Goal: Task Accomplishment & Management: Manage account settings

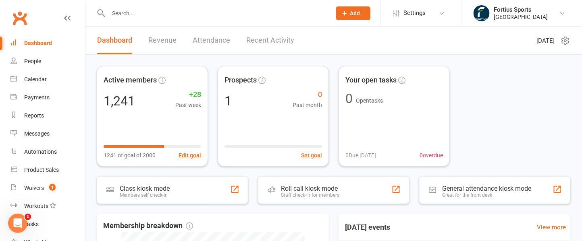
click at [208, 17] on input "text" at bounding box center [216, 13] width 220 height 11
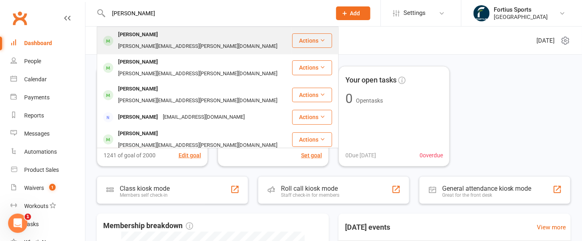
type input "[PERSON_NAME]"
click at [208, 41] on div "[PERSON_NAME][EMAIL_ADDRESS][PERSON_NAME][DOMAIN_NAME]" at bounding box center [198, 47] width 164 height 12
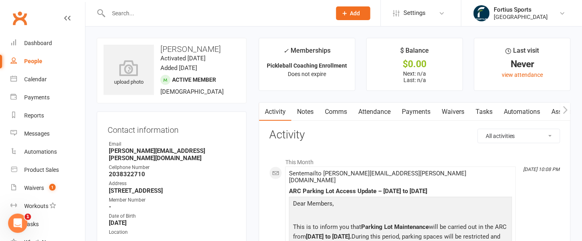
click at [171, 16] on input "text" at bounding box center [216, 13] width 220 height 11
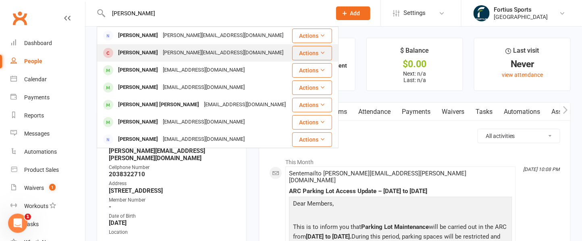
type input "[PERSON_NAME]"
click at [166, 52] on div "[PERSON_NAME][EMAIL_ADDRESS][DOMAIN_NAME]" at bounding box center [222, 53] width 125 height 12
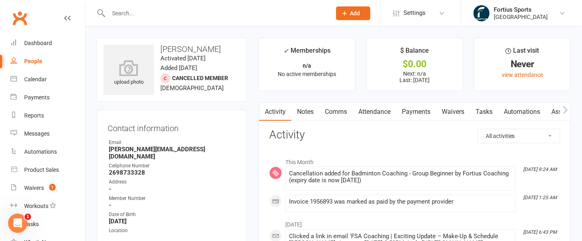
scroll to position [2, 0]
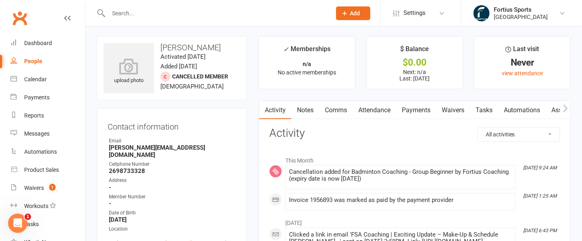
click at [420, 112] on link "Payments" at bounding box center [416, 110] width 40 height 19
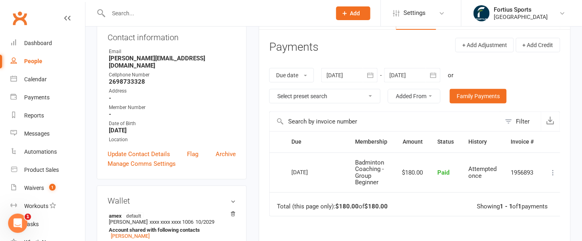
scroll to position [89, 0]
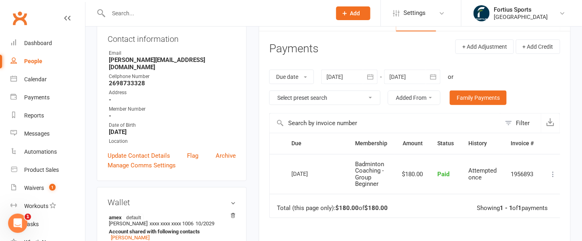
click at [371, 72] on button "button" at bounding box center [370, 77] width 15 height 15
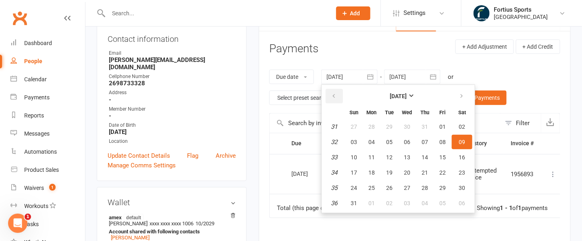
click at [331, 94] on button "button" at bounding box center [334, 96] width 17 height 15
click at [388, 127] on span "01" at bounding box center [389, 127] width 6 height 6
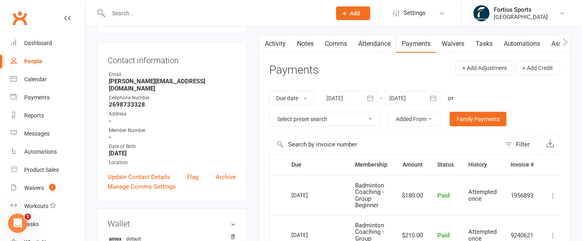
scroll to position [57, 0]
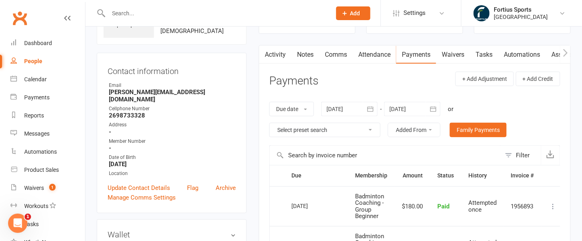
click at [372, 112] on button "button" at bounding box center [370, 109] width 15 height 15
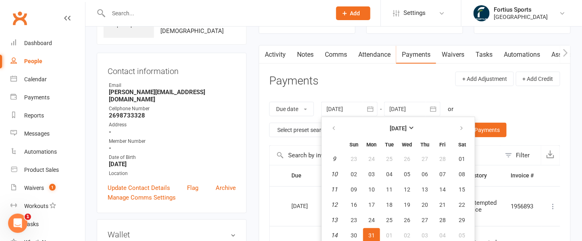
scroll to position [58, 0]
click at [335, 132] on button "button" at bounding box center [334, 128] width 17 height 15
click at [391, 157] on span "03" at bounding box center [389, 159] width 6 height 6
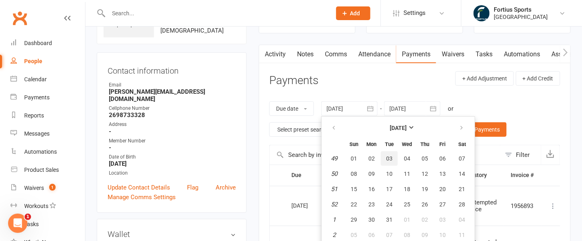
type input "[DATE]"
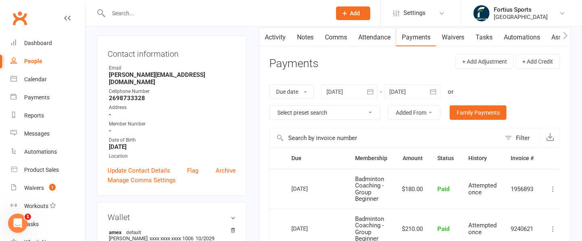
scroll to position [70, 0]
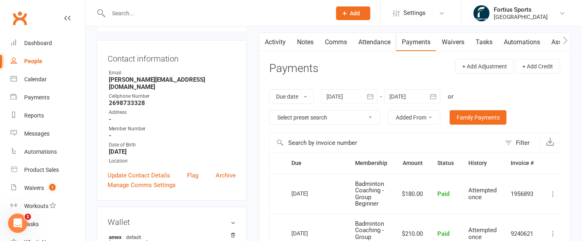
click at [128, 16] on input "text" at bounding box center [216, 13] width 220 height 11
paste input "[PERSON_NAME] sai [DATE][PERSON_NAME]"
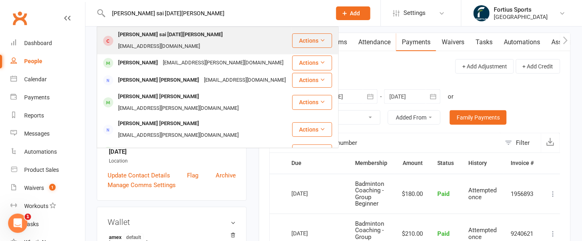
type input "[PERSON_NAME] sai [DATE][PERSON_NAME]"
click at [202, 41] on div "[EMAIL_ADDRESS][DOMAIN_NAME]" at bounding box center [159, 47] width 87 height 12
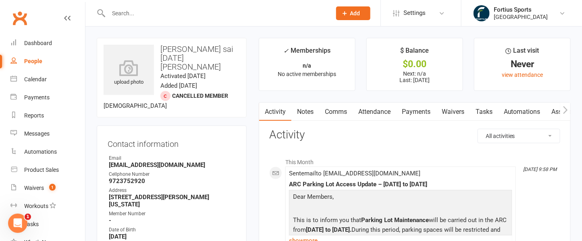
click at [426, 112] on link "Payments" at bounding box center [416, 112] width 40 height 19
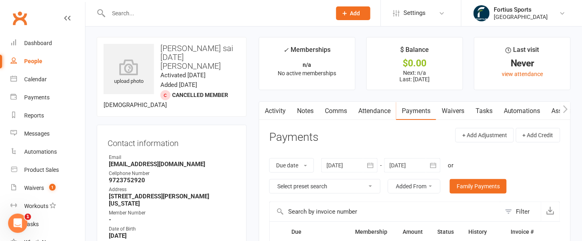
drag, startPoint x: 277, startPoint y: 106, endPoint x: 264, endPoint y: 118, distance: 17.4
drag, startPoint x: 264, startPoint y: 118, endPoint x: 246, endPoint y: 122, distance: 19.5
click at [246, 125] on div "Contact information Owner Email [EMAIL_ADDRESS][DOMAIN_NAME] Cellphone Number […" at bounding box center [172, 205] width 150 height 161
click at [275, 110] on link "Activity" at bounding box center [275, 111] width 32 height 19
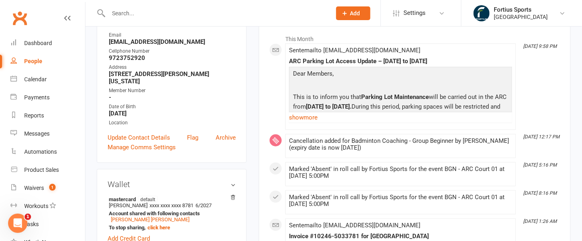
scroll to position [131, 0]
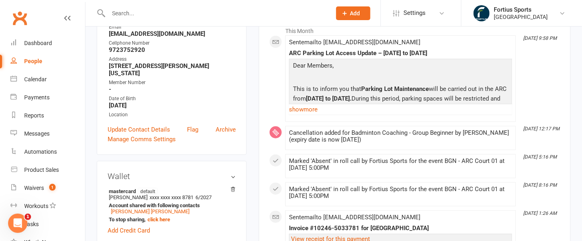
click at [123, 7] on div at bounding box center [211, 13] width 229 height 26
click at [124, 13] on input "text" at bounding box center [216, 13] width 220 height 11
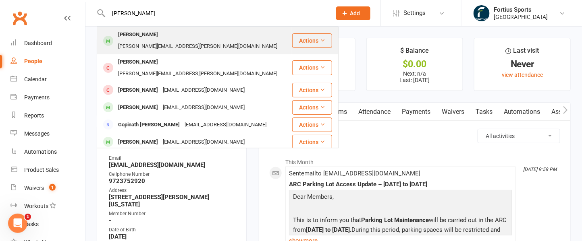
type input "[PERSON_NAME]"
click at [216, 41] on div "[PERSON_NAME][EMAIL_ADDRESS][PERSON_NAME][DOMAIN_NAME]" at bounding box center [198, 47] width 164 height 12
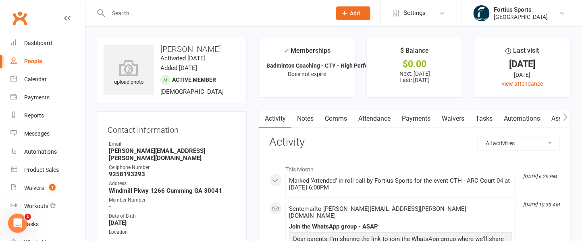
click at [414, 121] on link "Payments" at bounding box center [416, 119] width 40 height 19
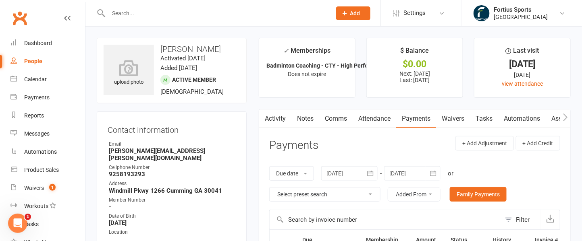
click at [159, 13] on input "text" at bounding box center [216, 13] width 220 height 11
paste input "[PERSON_NAME]"
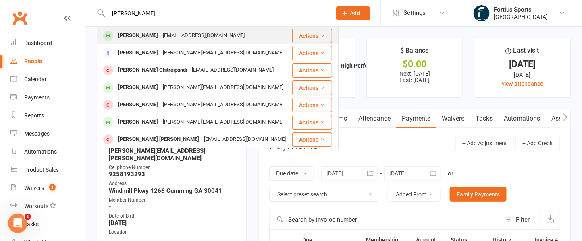
type input "[PERSON_NAME]"
click at [160, 37] on div "[PERSON_NAME]" at bounding box center [138, 36] width 45 height 12
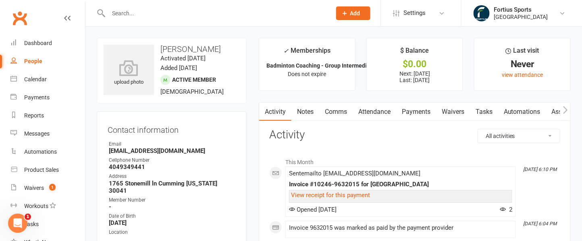
click at [414, 112] on link "Payments" at bounding box center [416, 112] width 40 height 19
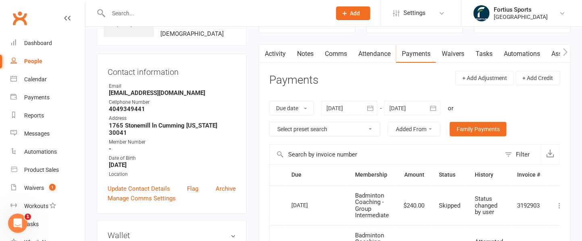
scroll to position [56, 0]
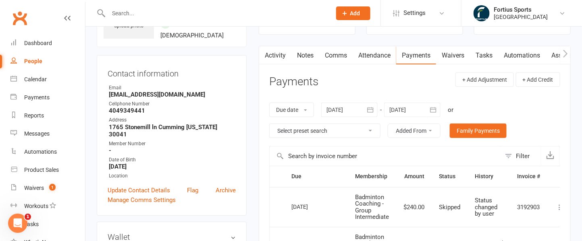
click at [279, 56] on link "Activity" at bounding box center [275, 55] width 32 height 19
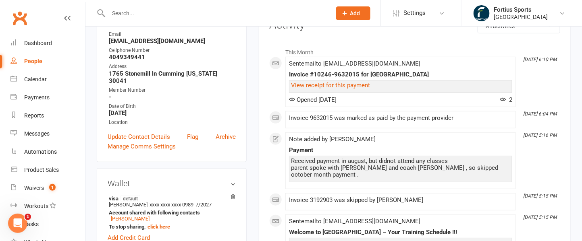
scroll to position [114, 0]
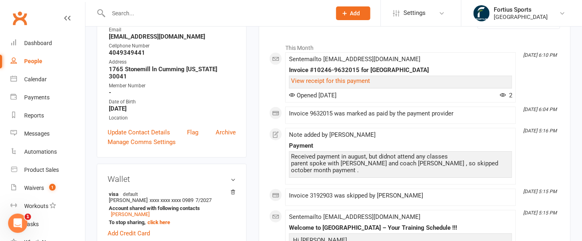
click at [118, 12] on input "text" at bounding box center [216, 13] width 220 height 11
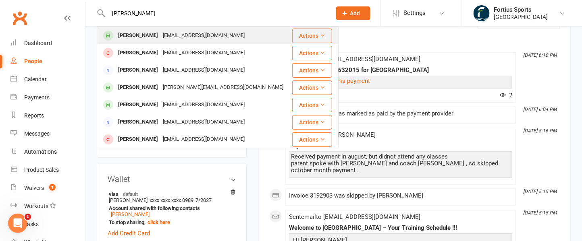
type input "[PERSON_NAME]"
click at [132, 36] on div "[PERSON_NAME]" at bounding box center [138, 36] width 45 height 12
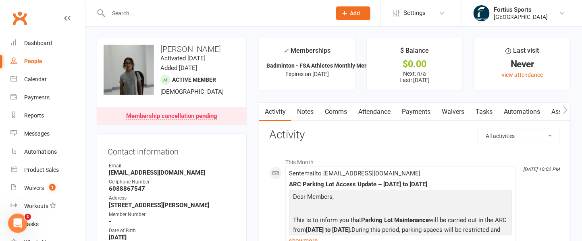
click at [419, 115] on link "Payments" at bounding box center [416, 112] width 40 height 19
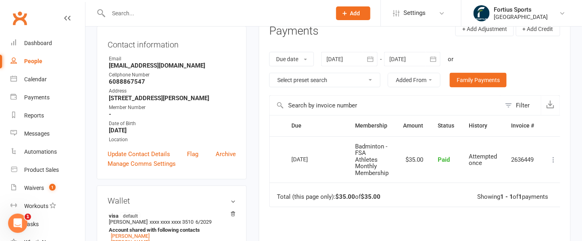
scroll to position [108, 0]
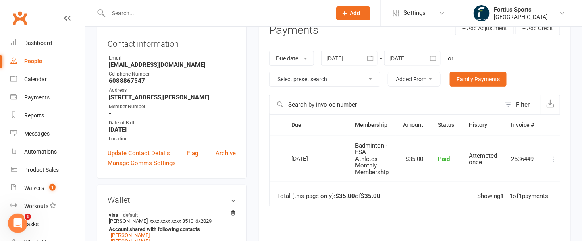
click at [373, 59] on icon "button" at bounding box center [370, 58] width 6 height 5
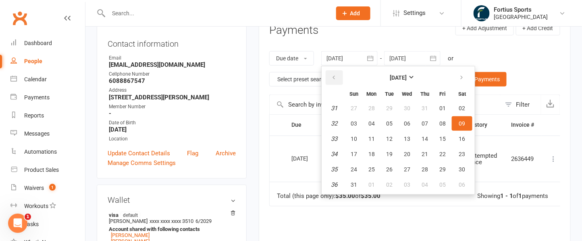
click at [333, 76] on icon "button" at bounding box center [334, 78] width 6 height 6
click at [358, 106] on button "01" at bounding box center [353, 108] width 17 height 15
type input "[DATE]"
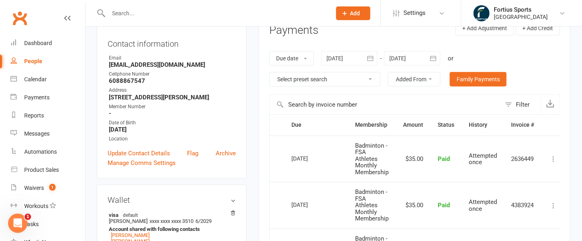
click at [216, 21] on div at bounding box center [211, 13] width 229 height 26
click at [156, 17] on input "text" at bounding box center [216, 13] width 220 height 11
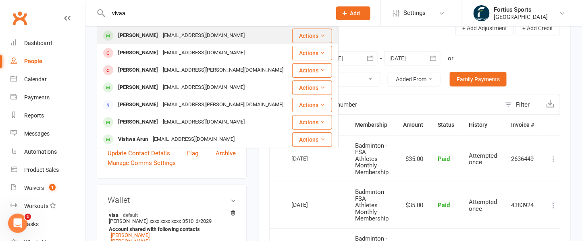
type input "vivaa"
click at [160, 33] on div "[EMAIL_ADDRESS][DOMAIN_NAME]" at bounding box center [203, 36] width 87 height 12
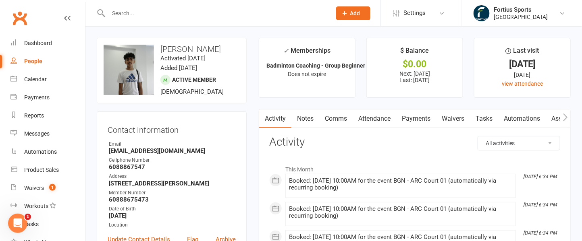
click at [416, 120] on link "Payments" at bounding box center [416, 119] width 40 height 19
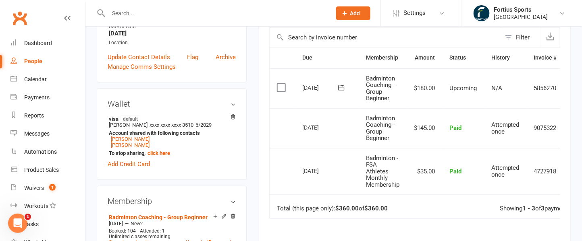
scroll to position [183, 0]
drag, startPoint x: 407, startPoint y: 171, endPoint x: 355, endPoint y: 112, distance: 78.8
click at [355, 112] on td "[DATE]" at bounding box center [327, 128] width 64 height 40
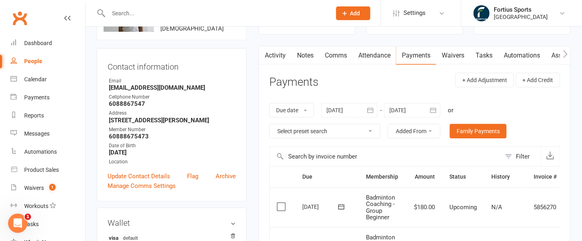
scroll to position [40, 0]
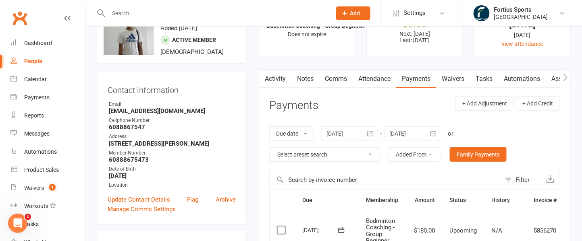
click at [371, 135] on icon "button" at bounding box center [370, 134] width 8 height 8
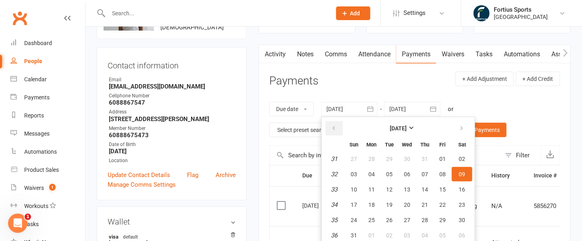
click at [333, 127] on icon "button" at bounding box center [334, 128] width 6 height 6
click at [427, 154] on button "01" at bounding box center [424, 159] width 17 height 15
type input "[DATE]"
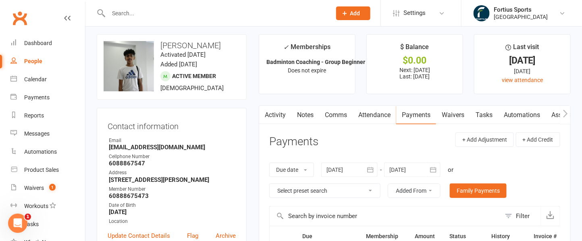
scroll to position [5, 0]
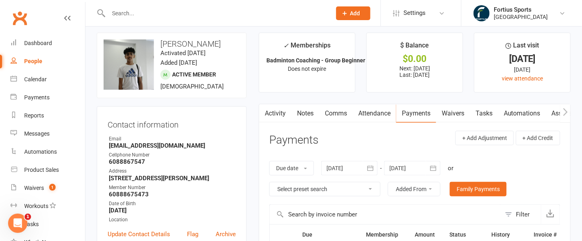
click at [308, 115] on link "Notes" at bounding box center [305, 113] width 28 height 19
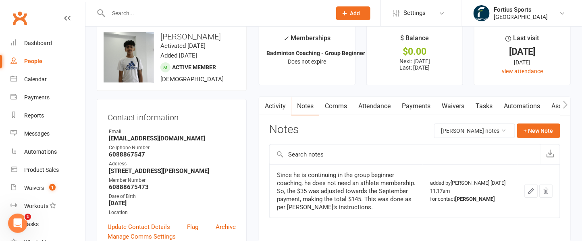
scroll to position [8, 0]
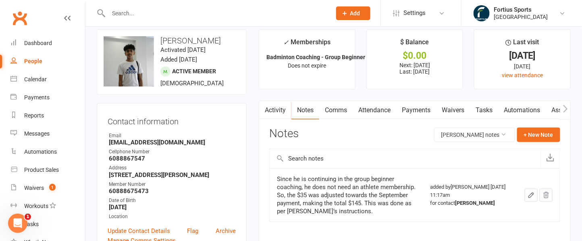
click at [316, 169] on td "Since he is continuing in the group beginner coaching, he does not need an athl…" at bounding box center [346, 196] width 153 height 54
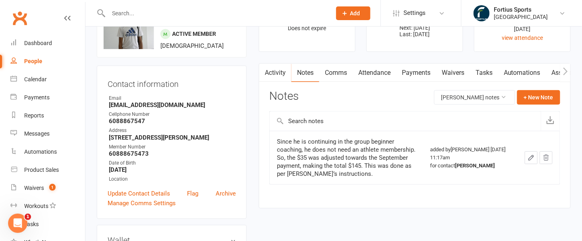
scroll to position [0, 0]
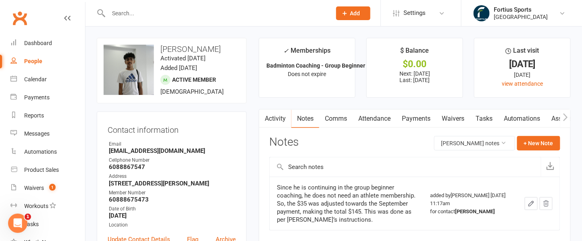
click at [176, 15] on input "text" at bounding box center [216, 13] width 220 height 11
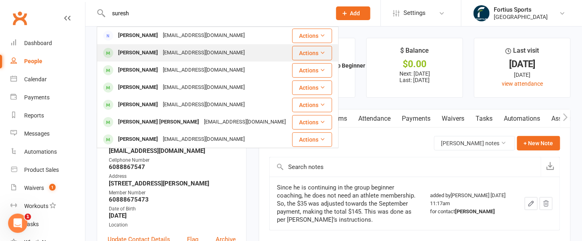
type input "suresh"
click at [165, 48] on div "[EMAIL_ADDRESS][DOMAIN_NAME]" at bounding box center [203, 53] width 87 height 12
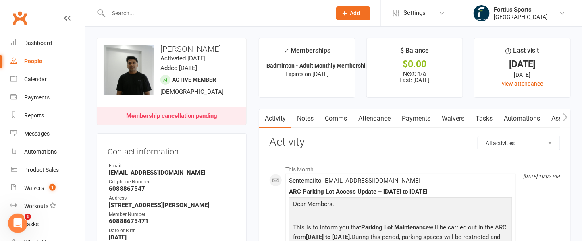
click at [416, 121] on link "Payments" at bounding box center [416, 119] width 40 height 19
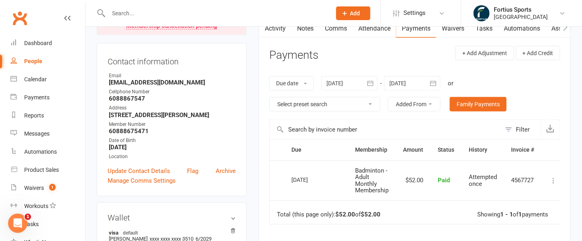
scroll to position [96, 0]
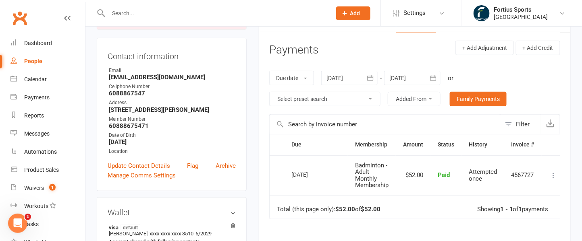
click at [370, 74] on icon "button" at bounding box center [370, 78] width 8 height 8
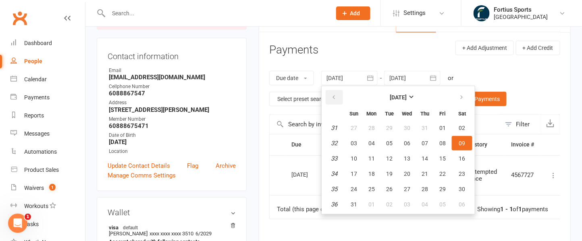
click at [331, 96] on icon "button" at bounding box center [334, 97] width 6 height 6
click at [352, 129] on span "01" at bounding box center [354, 128] width 6 height 6
type input "[DATE]"
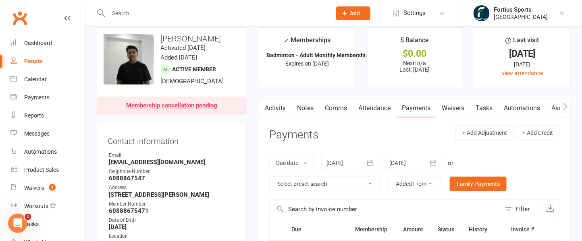
scroll to position [0, 0]
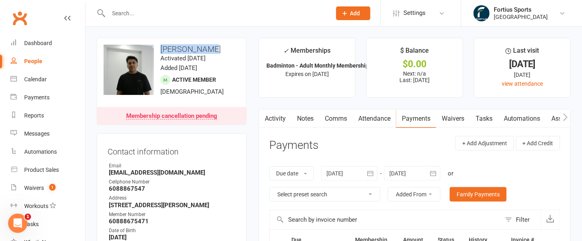
drag, startPoint x: 160, startPoint y: 49, endPoint x: 206, endPoint y: 46, distance: 46.5
click at [206, 46] on h3 "[PERSON_NAME]" at bounding box center [172, 49] width 136 height 9
copy h3 "[PERSON_NAME]"
click at [115, 13] on input "text" at bounding box center [216, 13] width 220 height 11
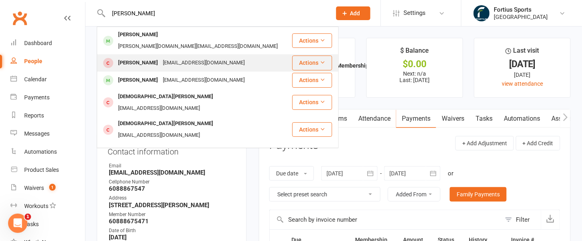
type input "[PERSON_NAME]"
click at [151, 57] on div "[PERSON_NAME]" at bounding box center [138, 63] width 45 height 12
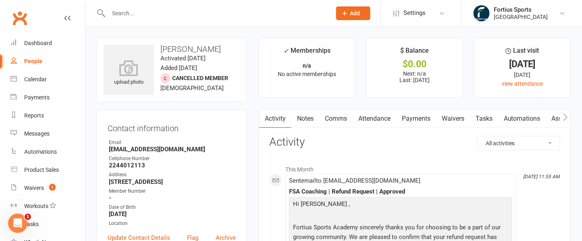
click at [420, 118] on link "Payments" at bounding box center [416, 119] width 40 height 19
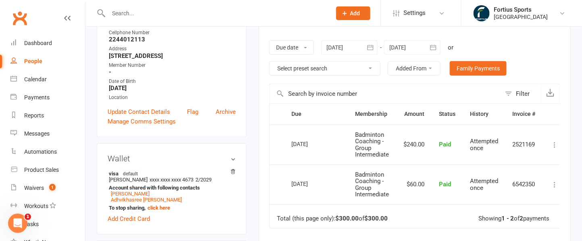
scroll to position [71, 0]
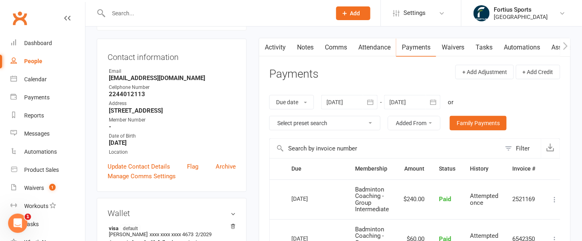
click at [303, 51] on link "Notes" at bounding box center [305, 47] width 28 height 19
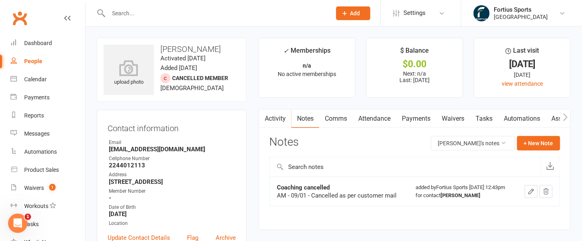
click at [208, 14] on input "text" at bounding box center [216, 13] width 220 height 11
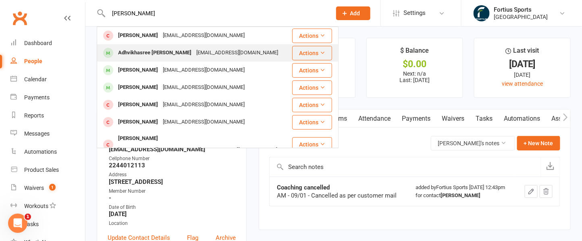
type input "[PERSON_NAME]"
click at [194, 51] on div "[EMAIL_ADDRESS][DOMAIN_NAME]" at bounding box center [237, 53] width 87 height 12
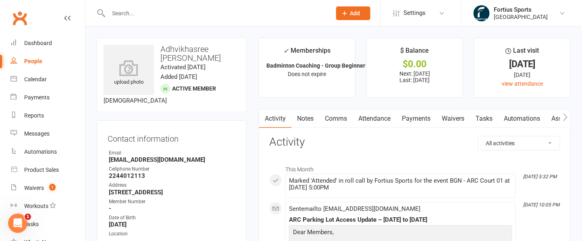
click at [411, 119] on link "Payments" at bounding box center [416, 119] width 40 height 19
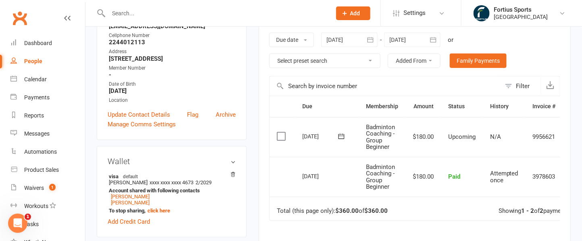
scroll to position [0, 29]
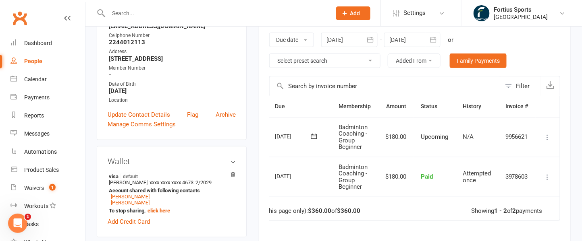
click at [547, 138] on icon at bounding box center [548, 137] width 8 height 8
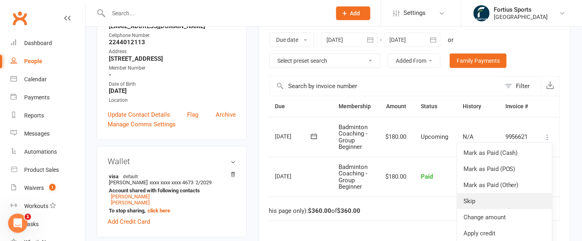
click at [491, 199] on link "Skip" at bounding box center [504, 202] width 95 height 16
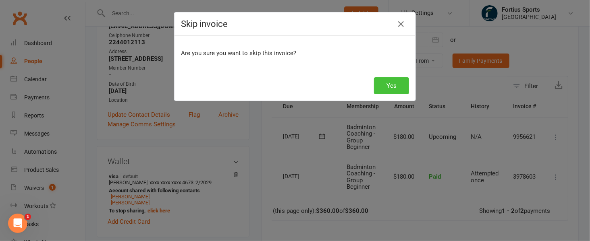
click at [384, 89] on button "Yes" at bounding box center [391, 85] width 35 height 17
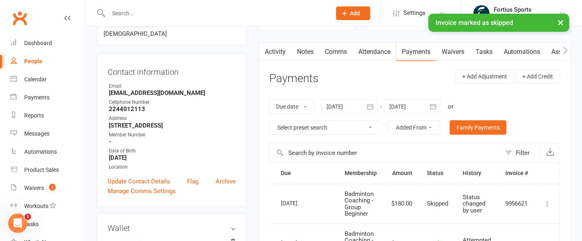
scroll to position [63, 0]
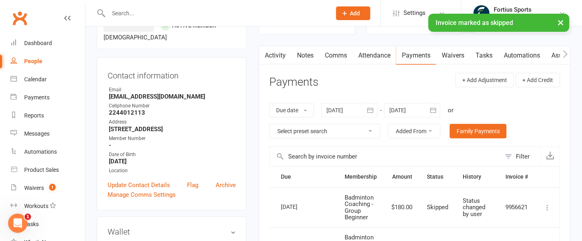
click at [306, 58] on link "Notes" at bounding box center [305, 55] width 28 height 19
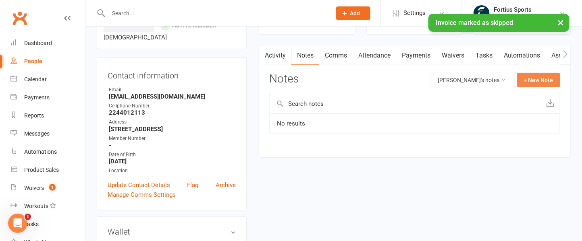
click at [536, 79] on button "+ New Note" at bounding box center [538, 80] width 43 height 15
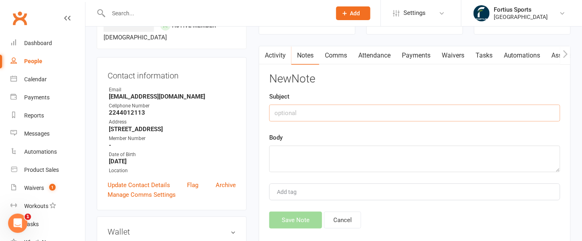
click at [379, 108] on input "text" at bounding box center [414, 113] width 291 height 17
type input "Adjustment"
click at [319, 151] on textarea at bounding box center [414, 159] width 291 height 27
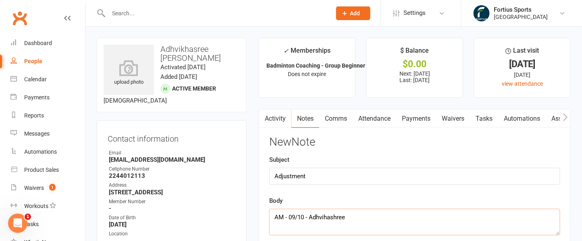
click at [326, 218] on textarea "AM - 09/10 - Adhvihashree" at bounding box center [414, 222] width 291 height 27
click at [381, 218] on textarea "AM - 09/10 - Adhvikhashree" at bounding box center [414, 222] width 291 height 27
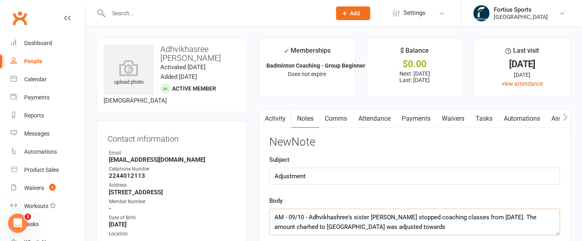
drag, startPoint x: 310, startPoint y: 216, endPoint x: 350, endPoint y: 219, distance: 40.1
click at [350, 219] on textarea "AM - 09/10 - Adhvikhashree's sister [PERSON_NAME] stopped coaching classes from…" at bounding box center [414, 222] width 291 height 27
click at [454, 229] on textarea "AM - 09/10 - Adhvikhashree's sister [PERSON_NAME] stopped coaching classes from…" at bounding box center [414, 222] width 291 height 27
paste textarea "Adhvikhashree"
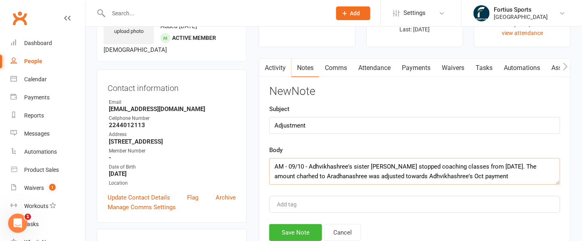
scroll to position [52, 0]
type textarea "AM - 09/10 - Adhvikhashree's sister [PERSON_NAME] stopped coaching classes from…"
click at [302, 231] on button "Save Note" at bounding box center [295, 232] width 53 height 17
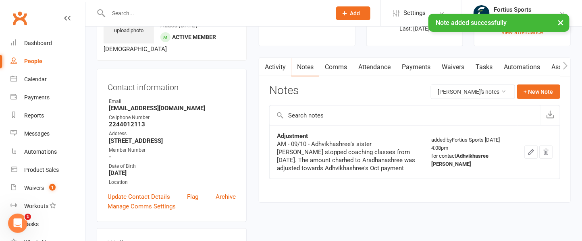
click at [531, 153] on icon "button" at bounding box center [531, 152] width 5 height 5
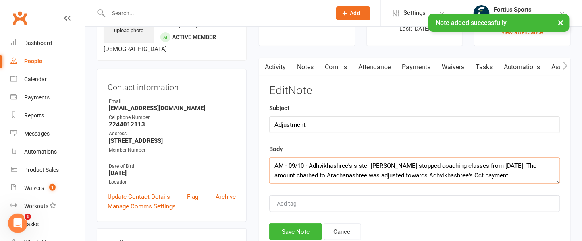
click at [519, 176] on textarea "AM - 09/10 - Adhvikhashree's sister [PERSON_NAME] stopped coaching classes from…" at bounding box center [414, 171] width 291 height 27
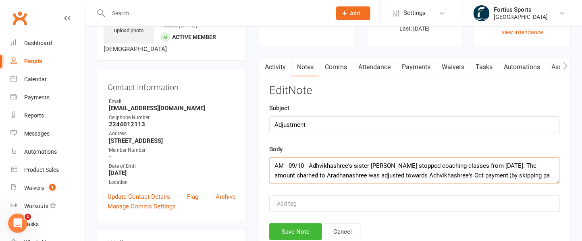
scroll to position [5, 0]
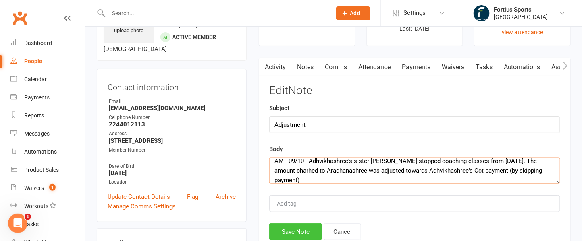
type textarea "AM - 09/10 - Adhvikhashree's sister [PERSON_NAME] stopped coaching classes from…"
click at [308, 231] on button "Save Note" at bounding box center [295, 232] width 53 height 17
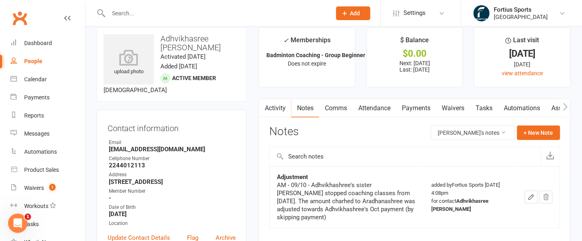
scroll to position [0, 0]
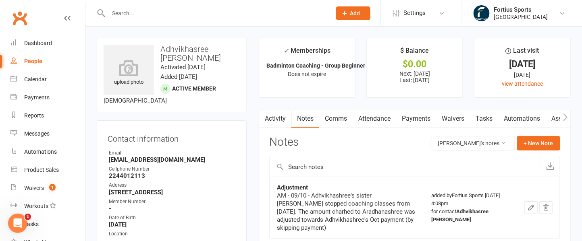
click at [202, 22] on div at bounding box center [211, 13] width 229 height 26
click at [210, 16] on input "text" at bounding box center [216, 13] width 220 height 11
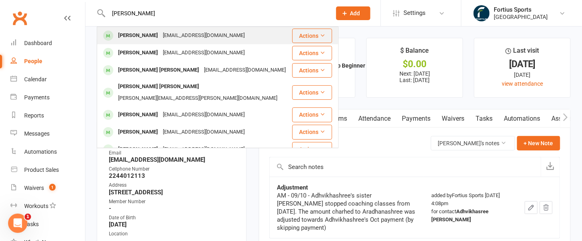
type input "[PERSON_NAME]"
click at [203, 35] on div "[EMAIL_ADDRESS][DOMAIN_NAME]" at bounding box center [203, 36] width 87 height 12
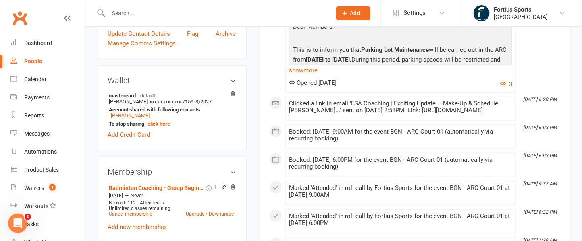
scroll to position [230, 0]
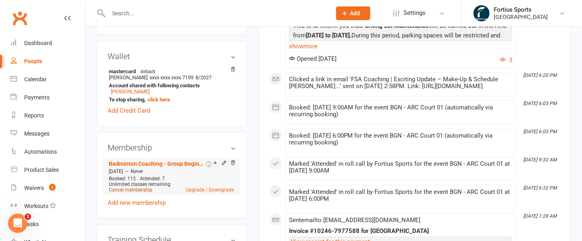
click at [147, 190] on link "Cancel membership" at bounding box center [131, 190] width 44 height 6
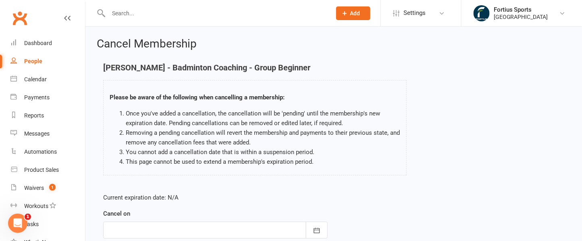
scroll to position [98, 0]
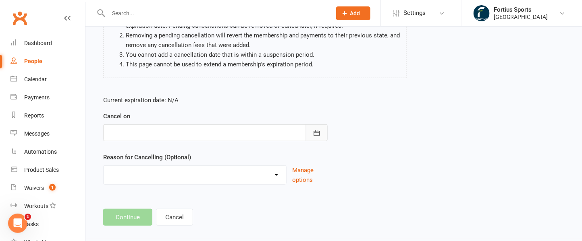
click at [316, 133] on icon "button" at bounding box center [317, 133] width 8 height 8
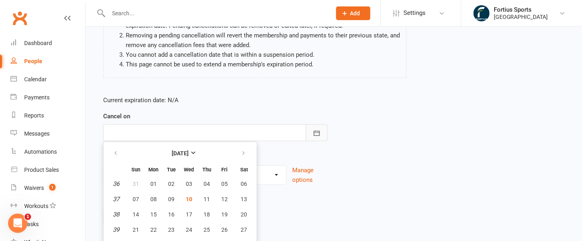
scroll to position [123, 0]
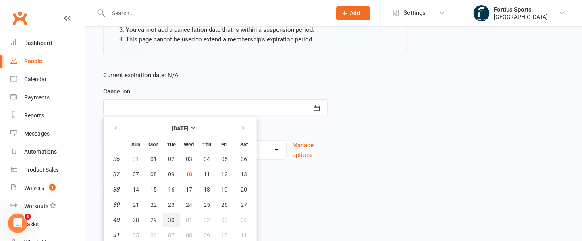
click at [173, 221] on span "30" at bounding box center [171, 220] width 6 height 6
type input "[DATE]"
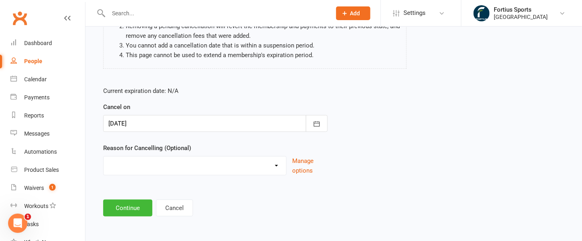
scroll to position [106, 0]
click at [200, 168] on select "Coaches Request Coaching is Complete Coach Request Customer requested via email…" at bounding box center [195, 166] width 183 height 16
select select "3"
click at [104, 158] on select "Coaches Request Coaching is Complete Coach Request Customer requested via email…" at bounding box center [195, 166] width 183 height 16
click at [137, 210] on button "Continue" at bounding box center [127, 209] width 49 height 17
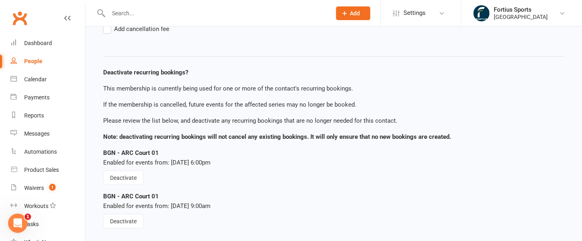
scroll to position [148, 0]
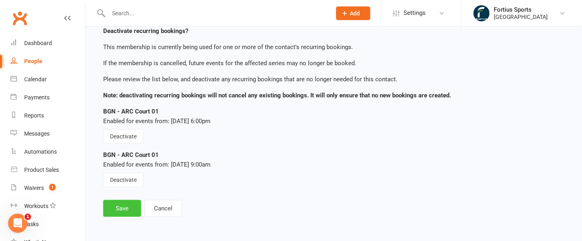
click at [125, 207] on button "Save" at bounding box center [122, 208] width 38 height 17
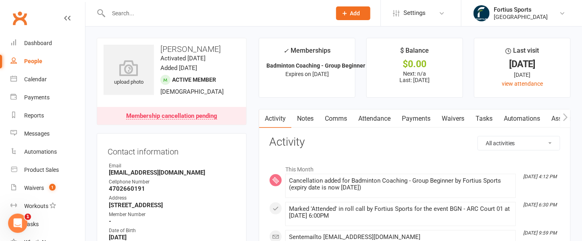
click at [273, 15] on input "text" at bounding box center [216, 13] width 220 height 11
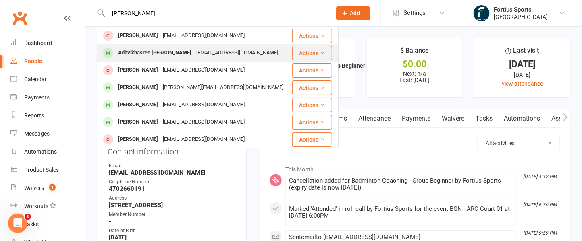
type input "[PERSON_NAME]"
click at [213, 52] on div "[EMAIL_ADDRESS][DOMAIN_NAME]" at bounding box center [237, 53] width 87 height 12
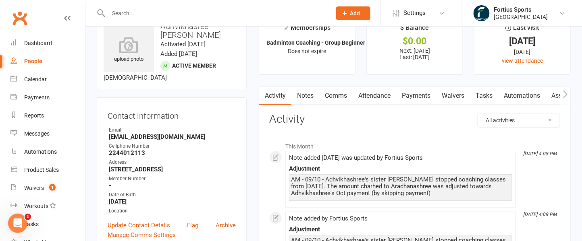
scroll to position [37, 0]
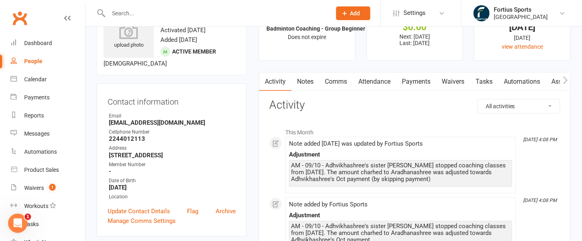
click at [423, 83] on link "Payments" at bounding box center [416, 82] width 40 height 19
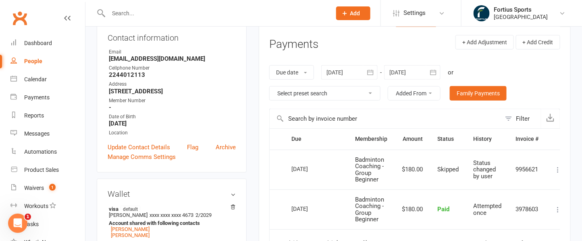
scroll to position [103, 0]
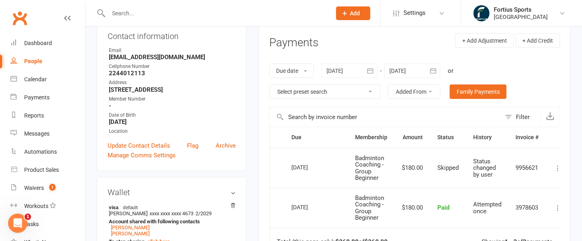
click at [561, 167] on div "Activity Notes Comms Attendance Payments Waivers Tasks Automations Assessments …" at bounding box center [415, 187] width 312 height 362
click at [559, 167] on icon at bounding box center [558, 168] width 8 height 8
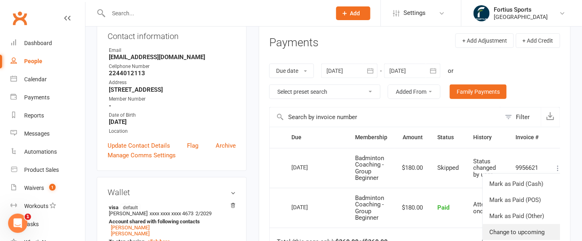
click at [524, 226] on link "Change to upcoming" at bounding box center [523, 233] width 80 height 16
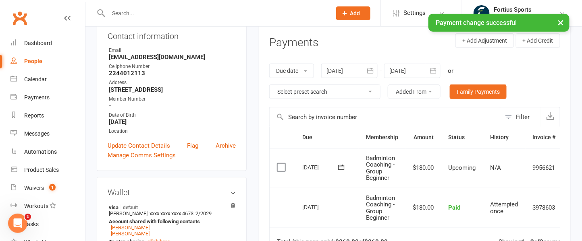
scroll to position [0, 0]
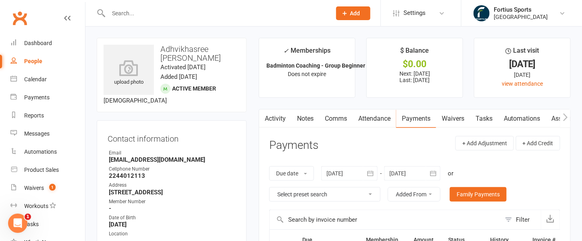
click at [125, 15] on input "text" at bounding box center [216, 13] width 220 height 11
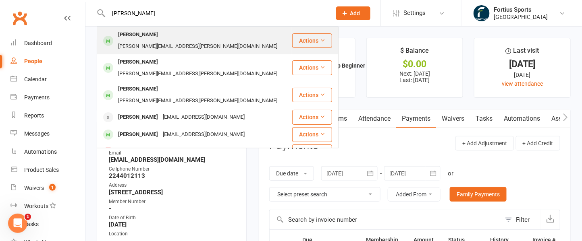
type input "[PERSON_NAME]"
click at [145, 37] on div "[PERSON_NAME]" at bounding box center [138, 35] width 45 height 12
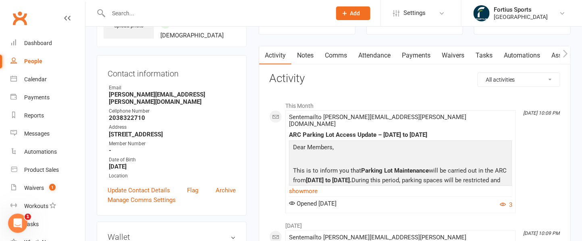
scroll to position [60, 0]
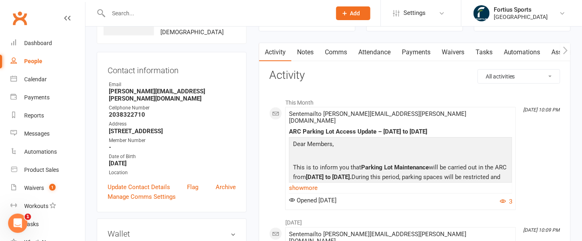
click at [123, 14] on input "text" at bounding box center [216, 13] width 220 height 11
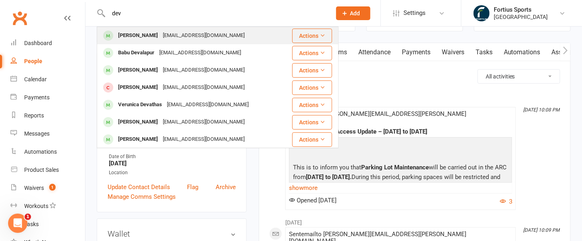
type input "dev"
click at [160, 32] on div "[EMAIL_ADDRESS][DOMAIN_NAME]" at bounding box center [203, 36] width 87 height 12
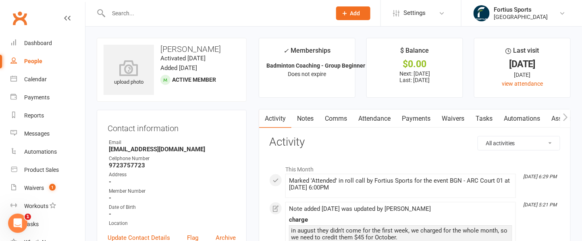
click at [413, 118] on link "Payments" at bounding box center [416, 119] width 40 height 19
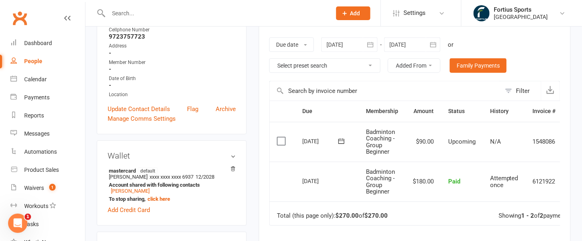
scroll to position [114, 0]
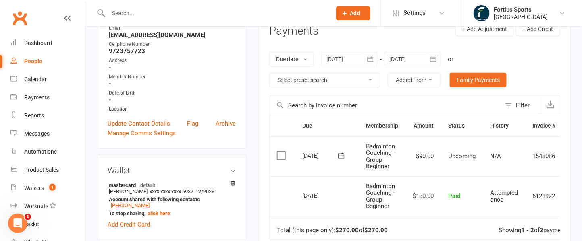
drag, startPoint x: 383, startPoint y: 69, endPoint x: 368, endPoint y: 59, distance: 17.4
click at [374, 63] on div "Due date Due date Date paid Date failed [DATE] [DATE] Sun Mon Tue Wed Thu Fri S…" at bounding box center [414, 70] width 291 height 52
click at [372, 59] on icon "button" at bounding box center [370, 59] width 8 height 8
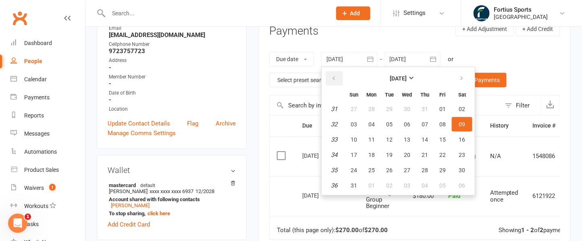
click at [333, 78] on icon "button" at bounding box center [334, 78] width 6 height 6
click at [422, 108] on span "01" at bounding box center [425, 109] width 6 height 6
type input "[DATE]"
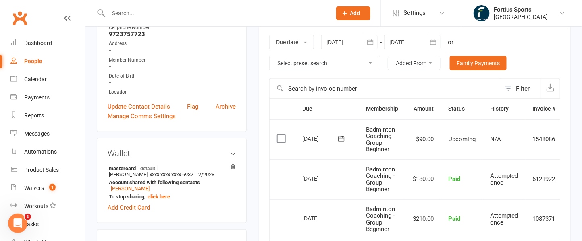
scroll to position [111, 0]
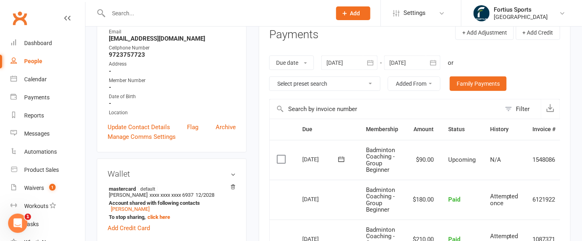
click at [435, 62] on icon "button" at bounding box center [433, 63] width 8 height 8
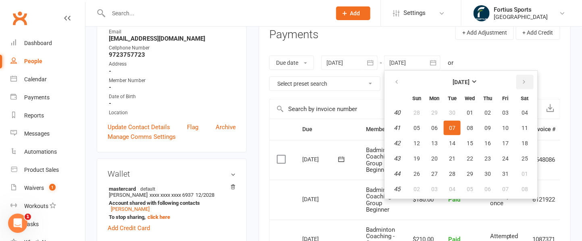
click at [522, 81] on icon "button" at bounding box center [525, 82] width 6 height 6
click at [522, 114] on button "06" at bounding box center [525, 113] width 21 height 15
type input "[DATE]"
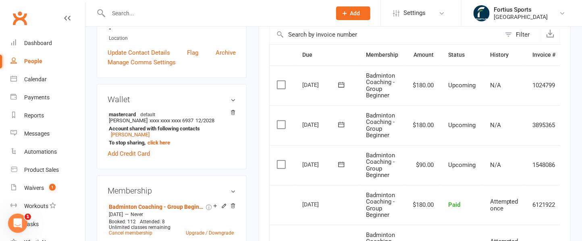
scroll to position [183, 0]
